Goal: Task Accomplishment & Management: Manage account settings

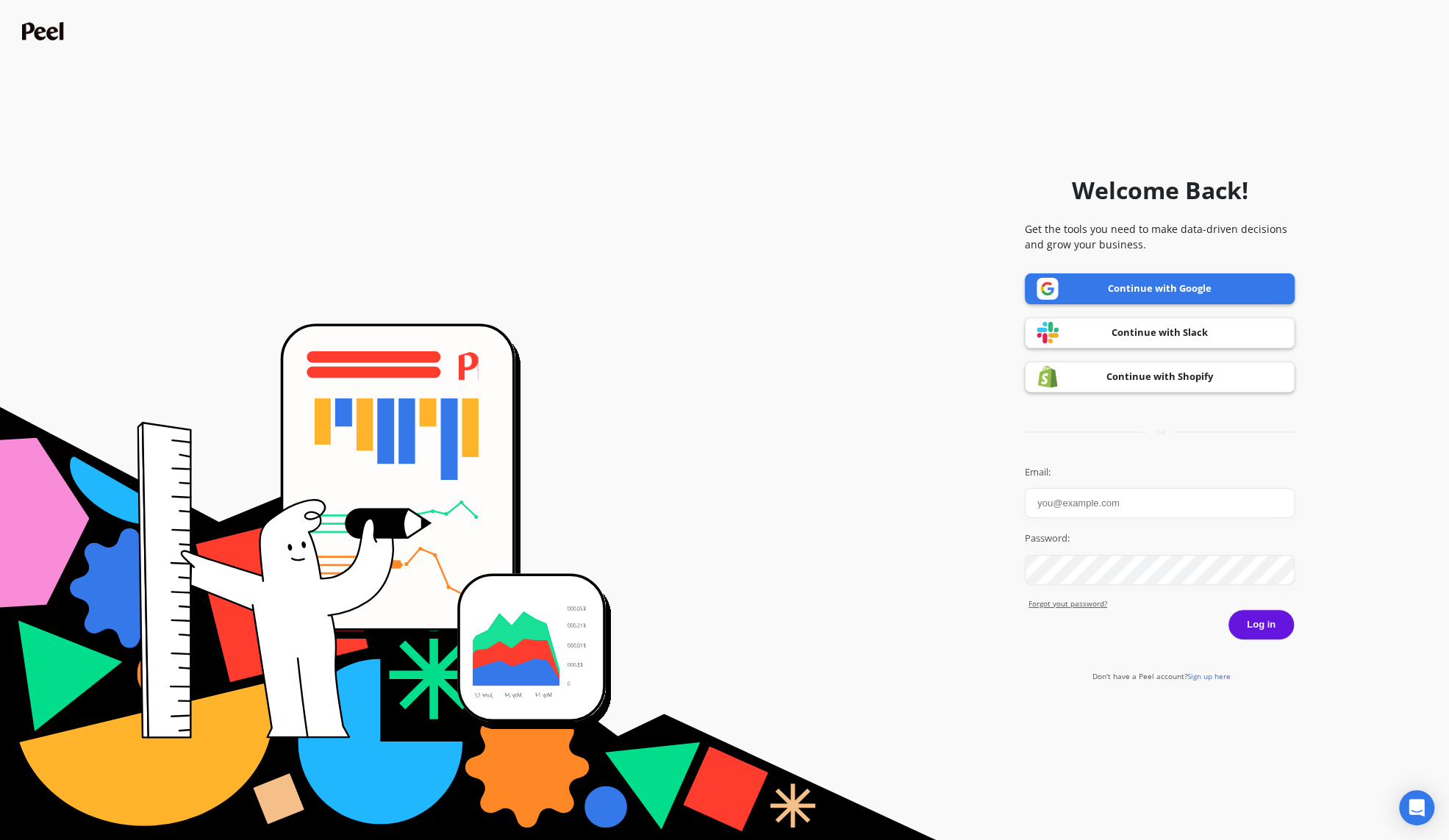
click at [1164, 290] on link "Continue with Google" at bounding box center [1159, 289] width 270 height 31
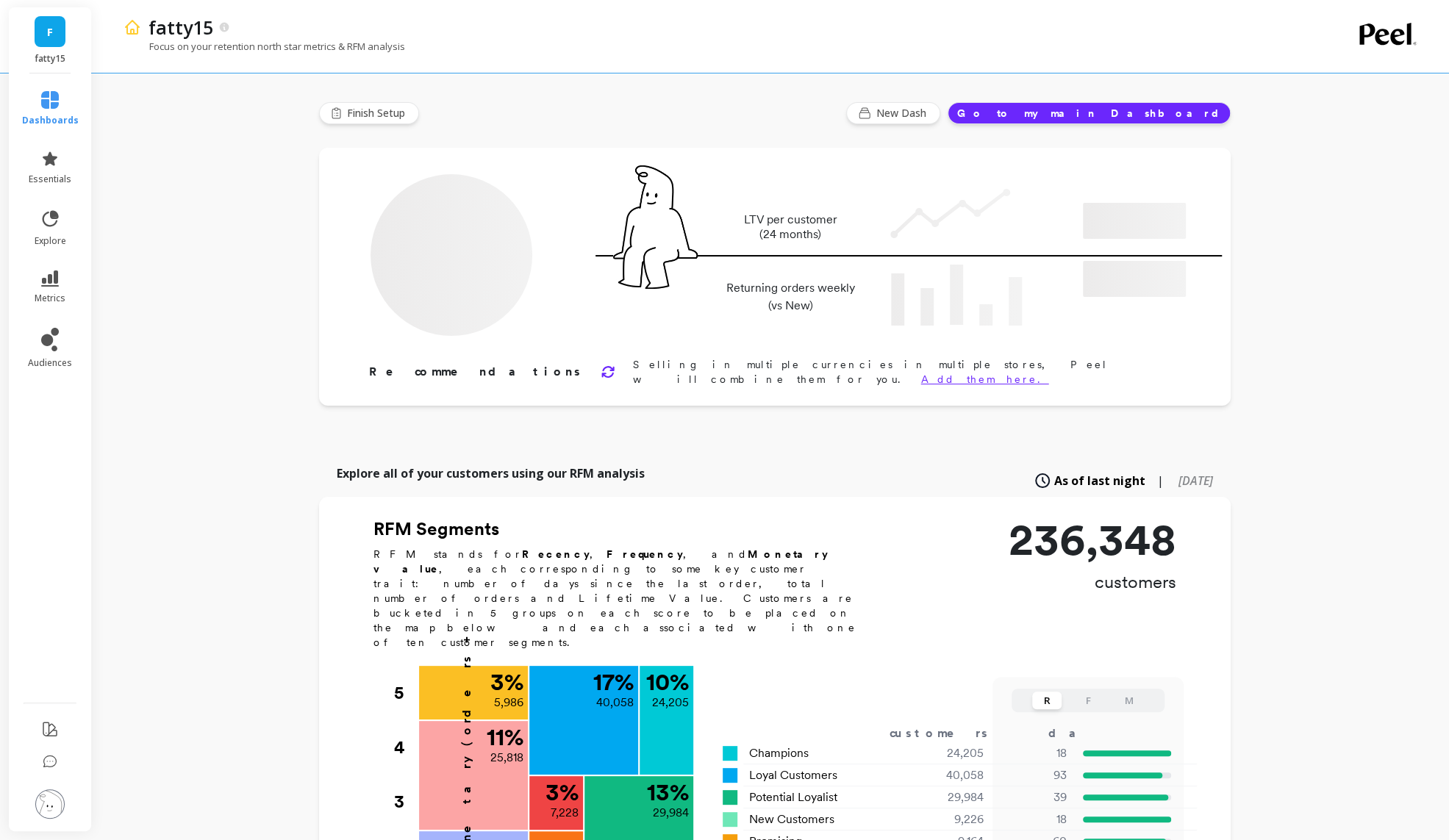
type input "Champions"
type input "24205"
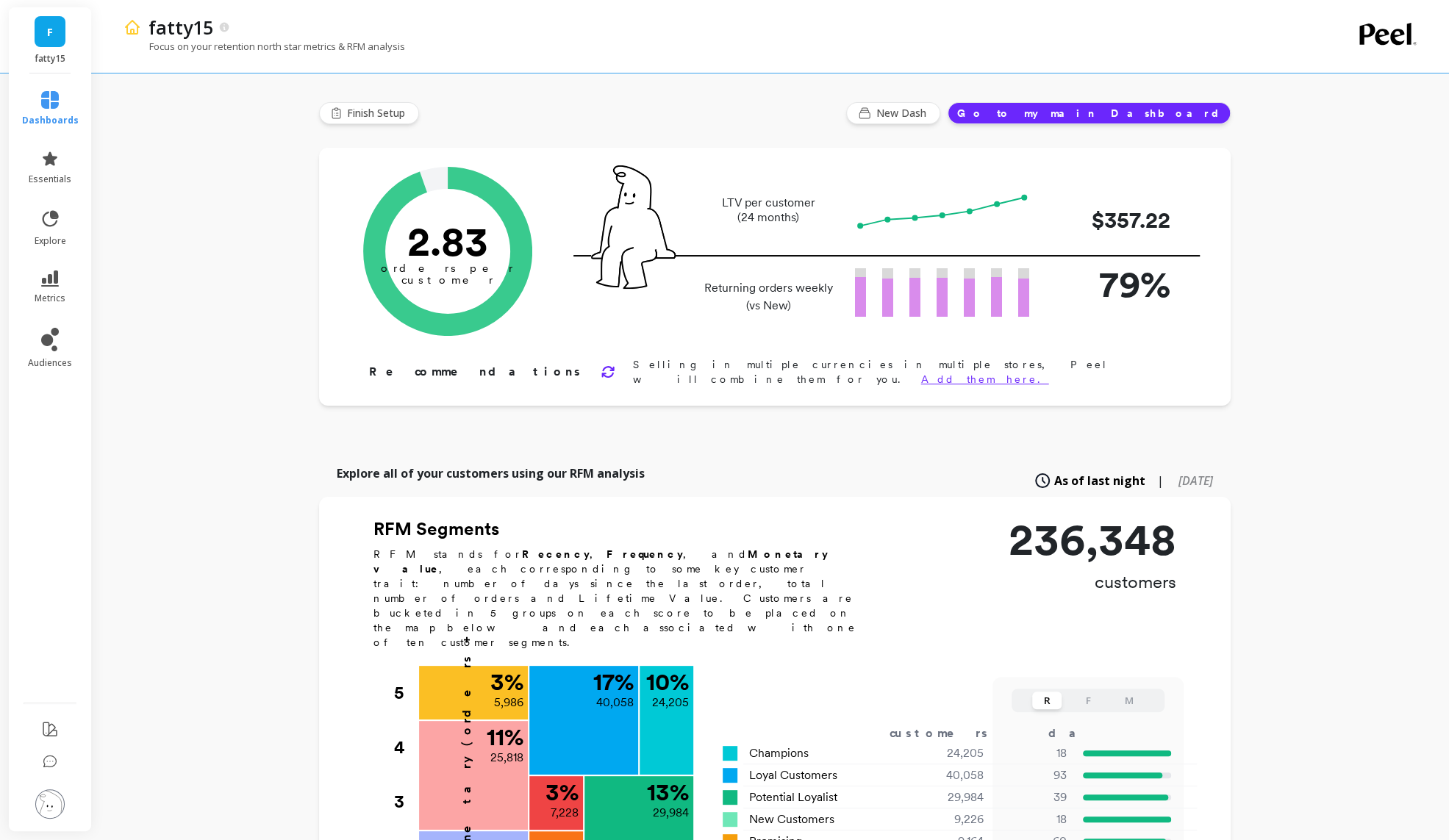
click at [52, 42] on link "F" at bounding box center [50, 32] width 31 height 31
click at [57, 348] on icon at bounding box center [54, 348] width 6 height 6
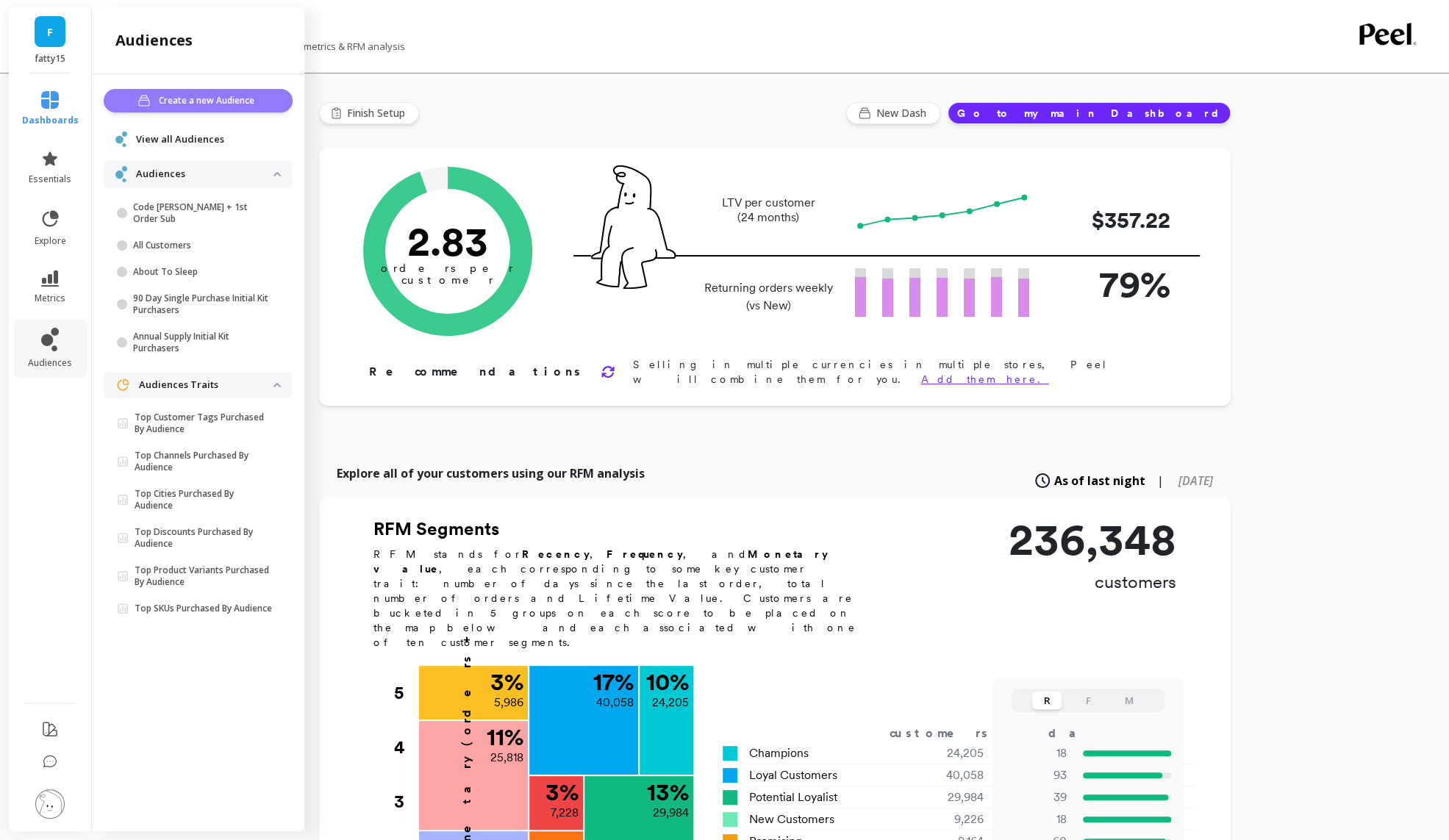
click at [193, 99] on span "Create a new Audience" at bounding box center [209, 100] width 100 height 14
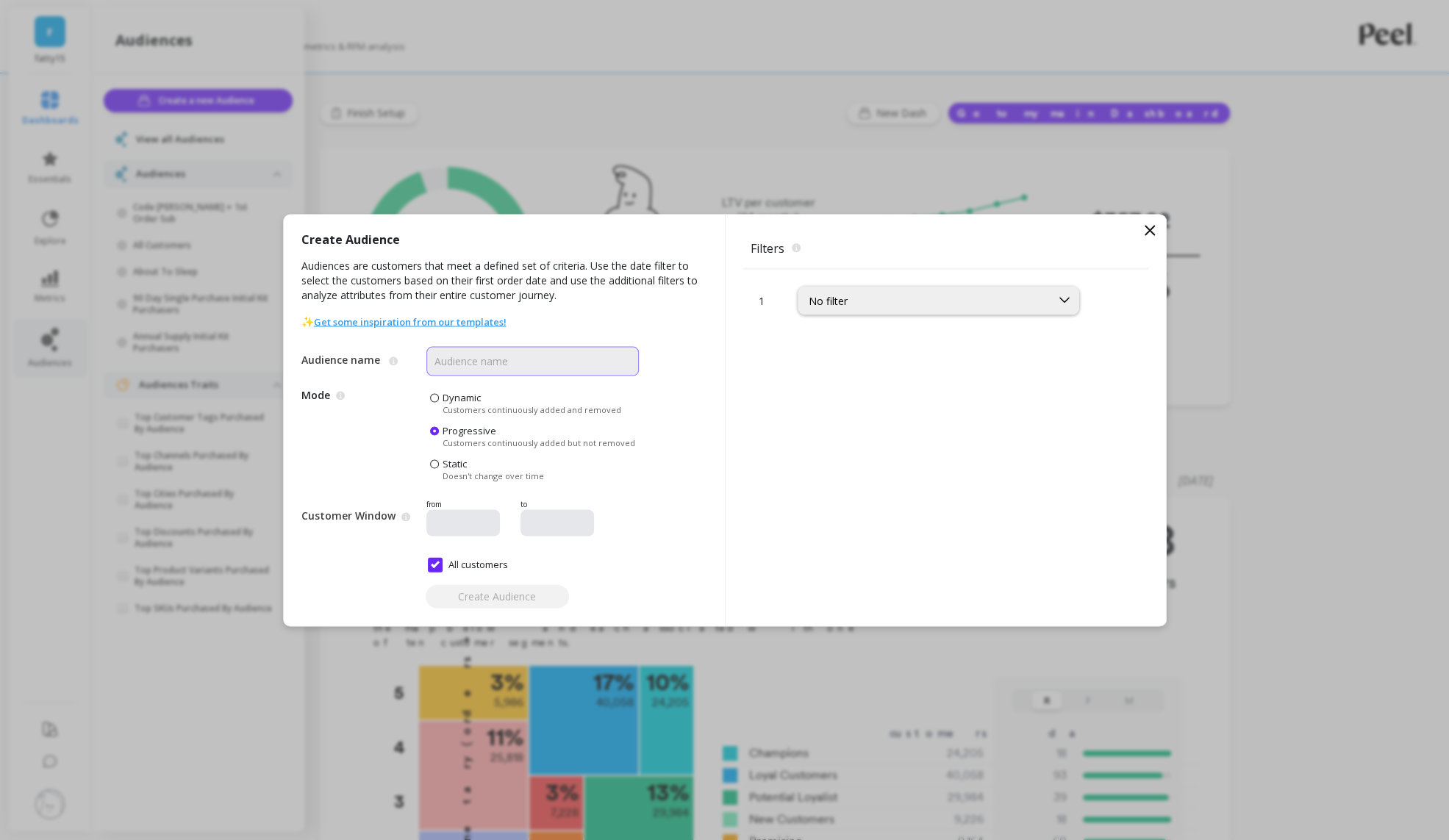
click at [500, 372] on input "Audience name" at bounding box center [532, 360] width 212 height 30
type input "UK Customers"
click at [880, 297] on div "No filter" at bounding box center [924, 300] width 231 height 14
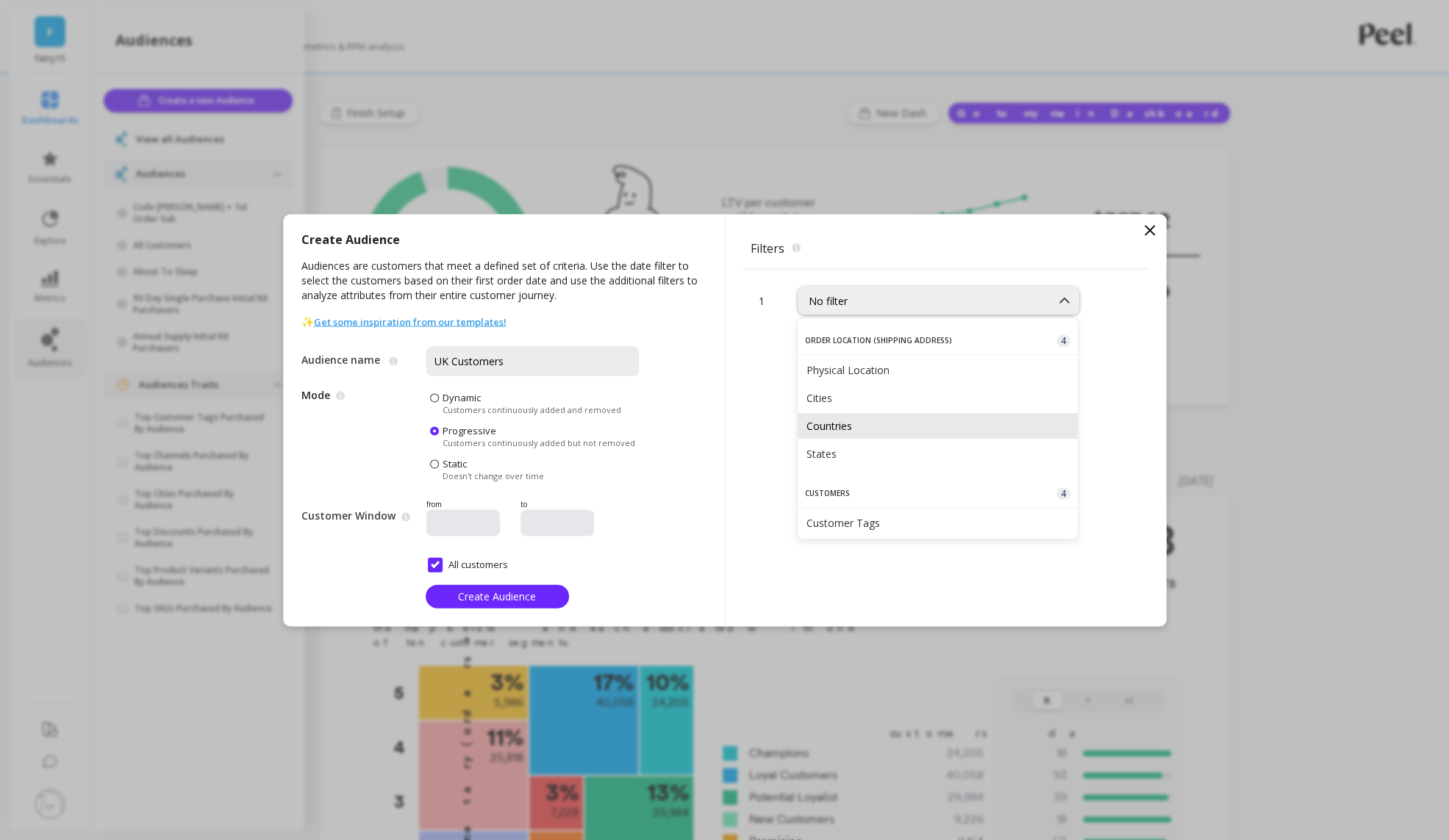
click at [874, 420] on div "Countries" at bounding box center [938, 425] width 263 height 14
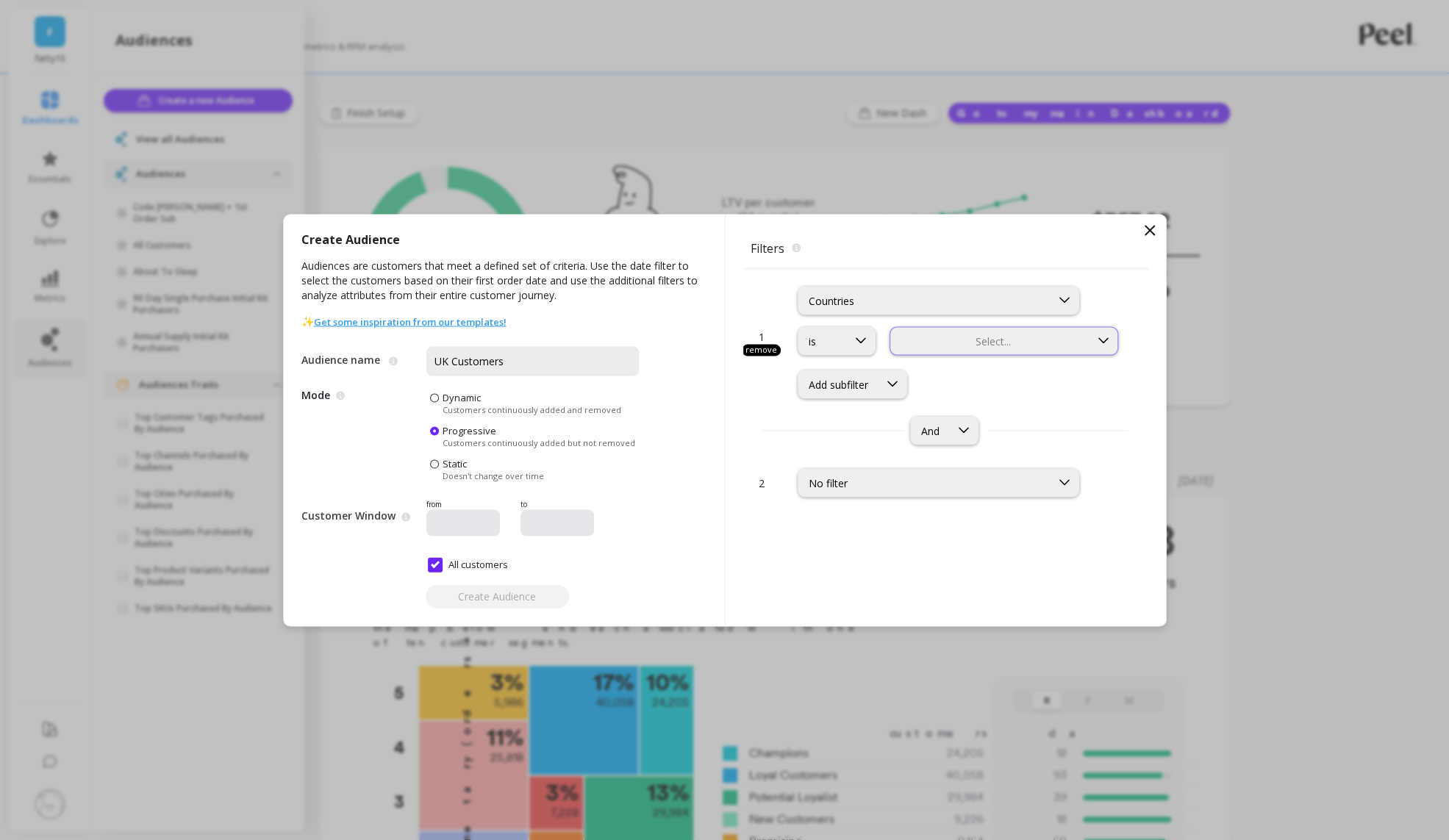
click at [966, 333] on div at bounding box center [990, 340] width 197 height 14
click at [942, 506] on div "United Kingdom" at bounding box center [1003, 509] width 210 height 14
click at [523, 598] on span "Create Audience" at bounding box center [497, 596] width 78 height 14
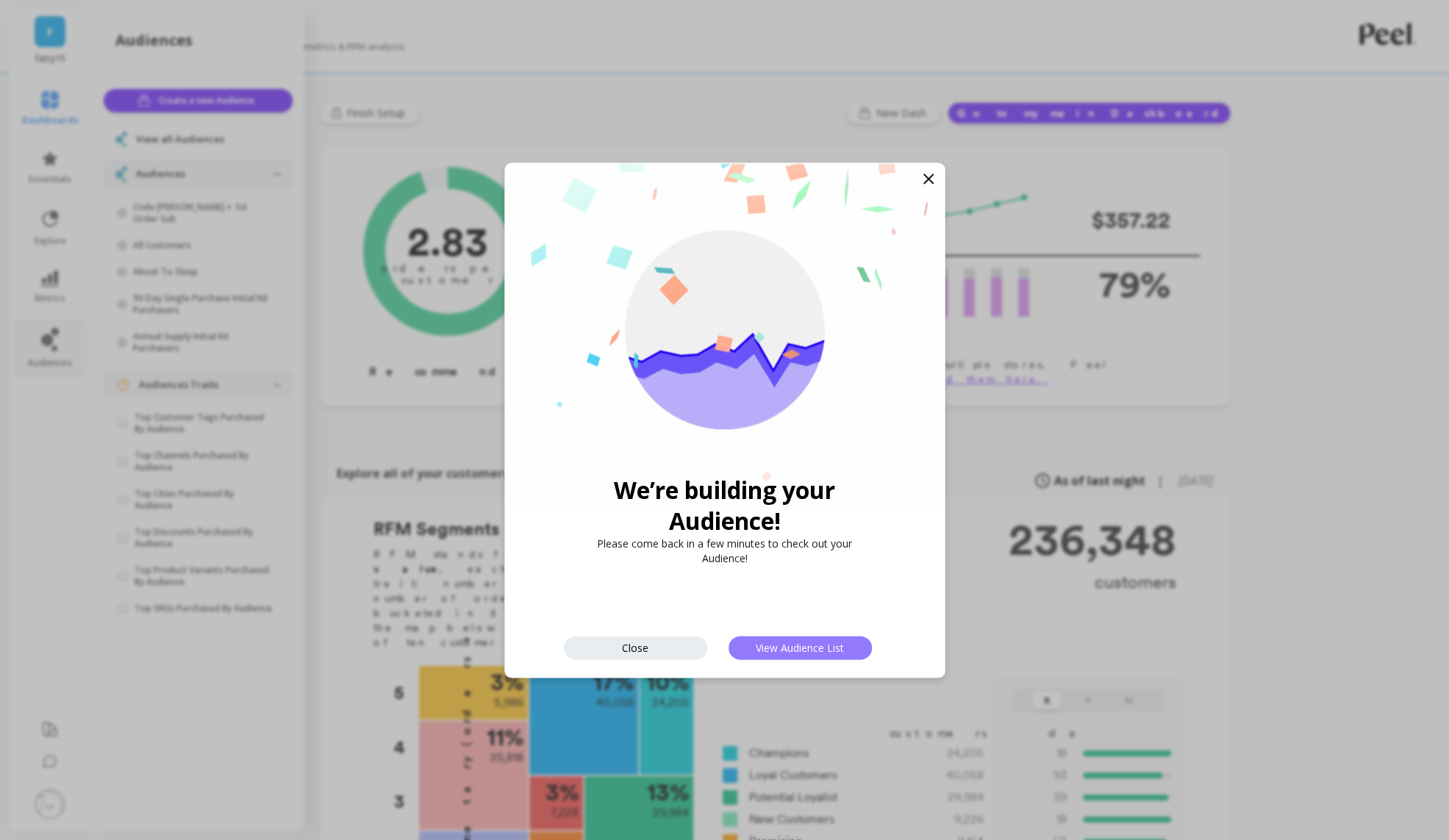
click at [756, 649] on span "View Audience List" at bounding box center [800, 648] width 89 height 14
